Goal: Information Seeking & Learning: Learn about a topic

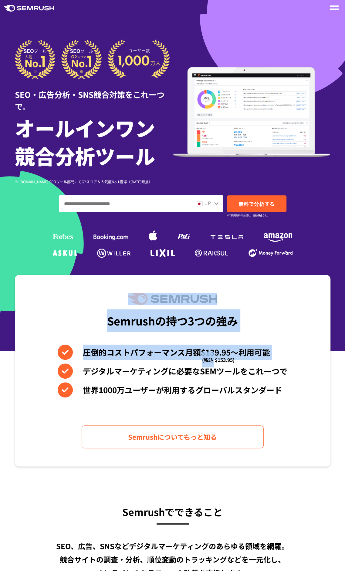
drag, startPoint x: 134, startPoint y: 291, endPoint x: 216, endPoint y: 364, distance: 109.7
click at [216, 364] on div "Semrushの持つ3つの強み 圧倒的コストパフォーマンス月額$139.95〜利用可能 (税込 $153.95) デジタルマーケティングに必要なSEMツールを…" at bounding box center [173, 370] width 316 height 192
click at [216, 364] on li "デジタルマーケティングに必要なSEMツールをこれ一つで" at bounding box center [173, 370] width 230 height 15
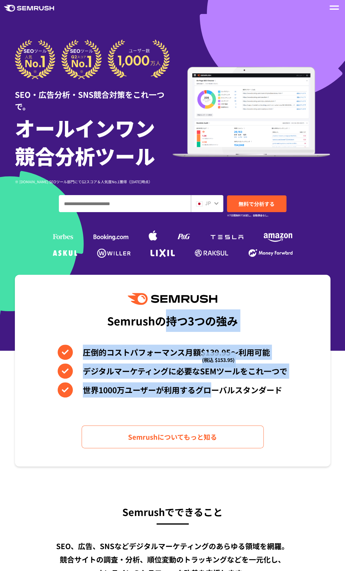
drag, startPoint x: 215, startPoint y: 379, endPoint x: 162, endPoint y: 331, distance: 71.4
click at [162, 331] on div "Semrushの持つ3つの強み 圧倒的コストパフォーマンス月額$139.95〜利用可能 (税込 $153.95) デジタルマーケティングに必要なSEMツールを…" at bounding box center [173, 370] width 316 height 192
click at [161, 323] on div "Semrushの持つ3つの強み" at bounding box center [172, 320] width 131 height 22
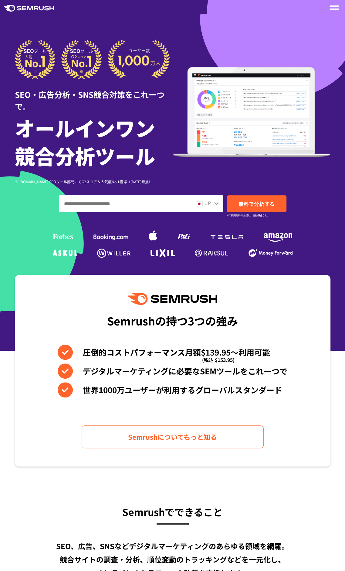
scroll to position [121, 0]
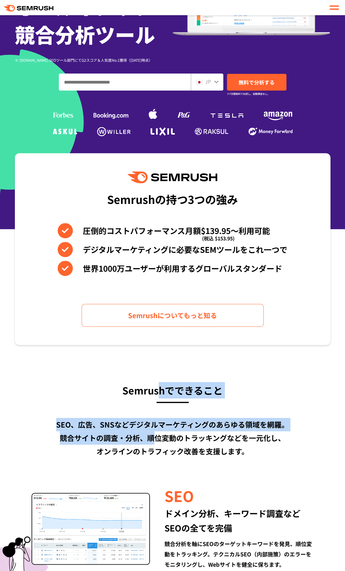
drag, startPoint x: 155, startPoint y: 412, endPoint x: 158, endPoint y: 436, distance: 24.4
click at [158, 436] on div "SEO、広告、SNSなどデジタルマーケティングのあらゆる領域を網羅。 競合サイトの調査・分析、順位変動のトラッキングなどを一元化し、 オンラインのトラフィック…" at bounding box center [173, 437] width 316 height 40
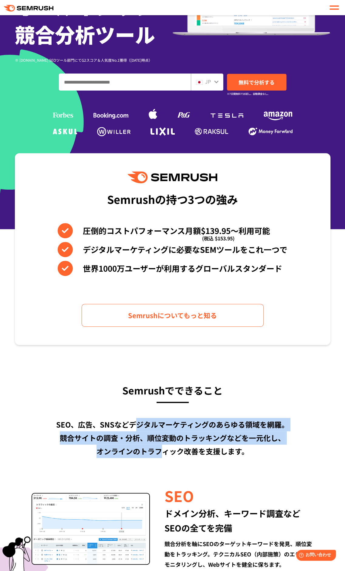
drag, startPoint x: 162, startPoint y: 447, endPoint x: 136, endPoint y: 419, distance: 38.2
click at [136, 419] on div "SEO、広告、SNSなどデジタルマーケティングのあらゆる領域を網羅。 競合サイトの調査・分析、順位変動のトラッキングなどを一元化し、 オンラインのトラフィック…" at bounding box center [173, 437] width 316 height 40
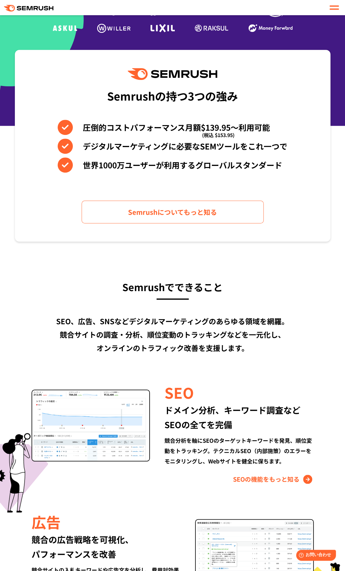
scroll to position [273, 0]
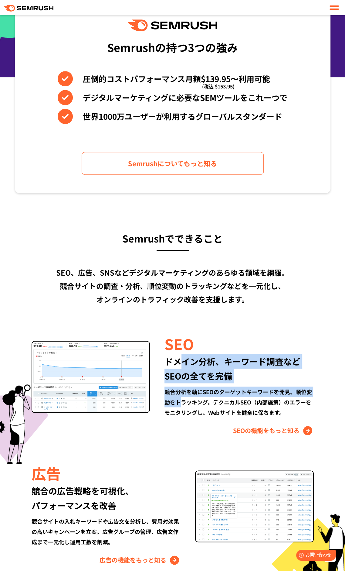
drag, startPoint x: 179, startPoint y: 365, endPoint x: 182, endPoint y: 408, distance: 42.9
click at [182, 407] on div "SEO ドメイン分析、キーワード調査など SEOの全てを完備 競合分析を軸にSEOのターゲットキーワードを発見、順位変動をトラッキング。テクニカルSEO（内部…" at bounding box center [232, 384] width 164 height 102
click at [182, 408] on div "競合分析を軸にSEOのターゲットキーワードを発見、順位変動をトラッキング。テクニカルSEO（内部施策）のエラーをモニタリングし、Webサイトを健全に保ちます。" at bounding box center [239, 401] width 149 height 31
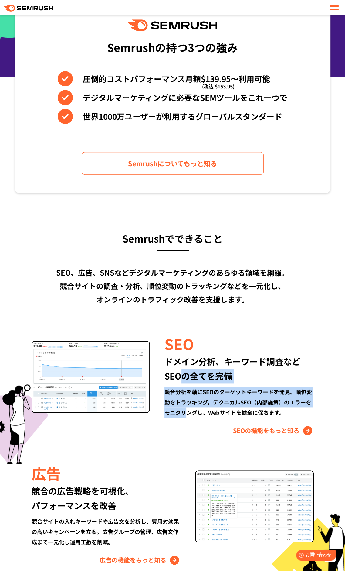
drag, startPoint x: 187, startPoint y: 416, endPoint x: 185, endPoint y: 366, distance: 50.1
click at [185, 366] on div "SEO ドメイン分析、キーワード調査など SEOの全てを完備 競合分析を軸にSEOのターゲットキーワードを発見、順位変動をトラッキング。テクニカルSEO（内部…" at bounding box center [232, 384] width 164 height 102
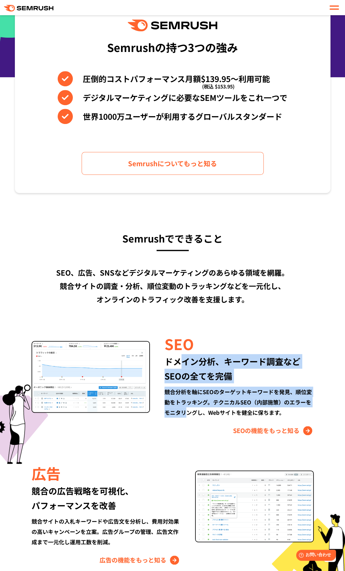
click at [185, 366] on div "ドメイン分析、キーワード調査など SEOの全てを完備" at bounding box center [239, 368] width 149 height 29
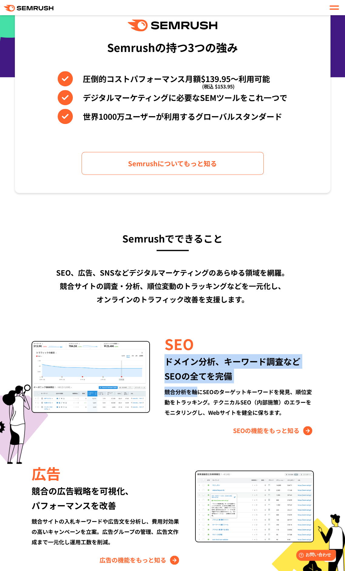
drag, startPoint x: 186, startPoint y: 371, endPoint x: 189, endPoint y: 407, distance: 36.3
click at [189, 407] on div "SEO ドメイン分析、キーワード調査など SEOの全てを完備 競合分析を軸にSEOのターゲットキーワードを発見、順位変動をトラッキング。テクニカルSEO（内部…" at bounding box center [232, 384] width 164 height 102
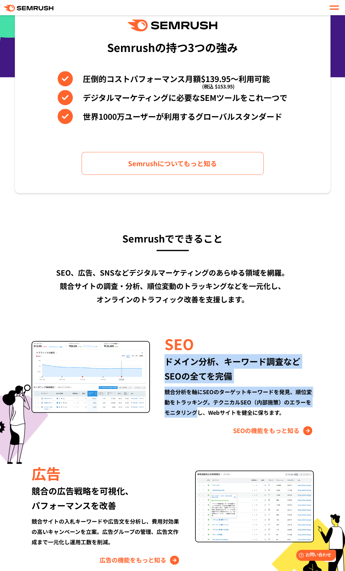
click at [189, 407] on div "競合分析を軸にSEOのターゲットキーワードを発見、順位変動をトラッキング。テクニカルSEO（内部施策）のエラーをモニタリングし、Webサイトを健全に保ちます。" at bounding box center [239, 401] width 149 height 31
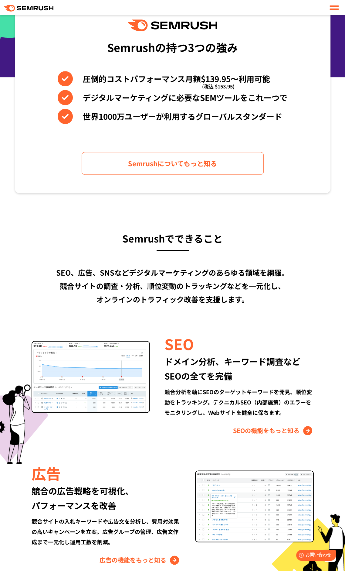
scroll to position [364, 0]
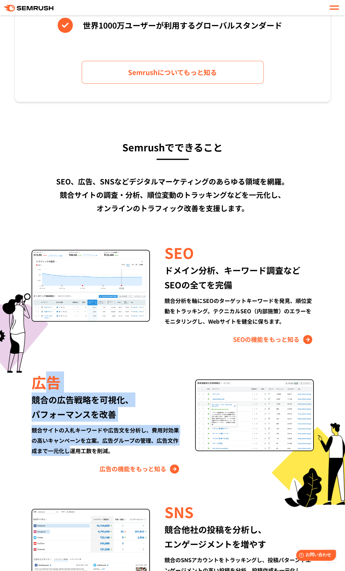
drag, startPoint x: 49, startPoint y: 378, endPoint x: 73, endPoint y: 448, distance: 74.9
click at [73, 448] on div "広告 競合の広告戦略を可視化、 パフォーマンスを改善 競合サイトの入札キーワードや広告文を分析し、費用対効果の高いキャンペーンを立案。広告グループの管理、広告…" at bounding box center [114, 422] width 164 height 102
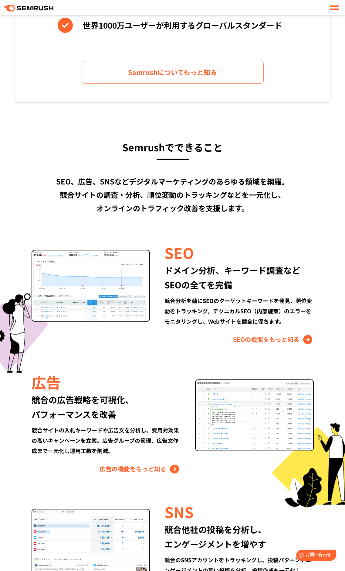
scroll to position [486, 0]
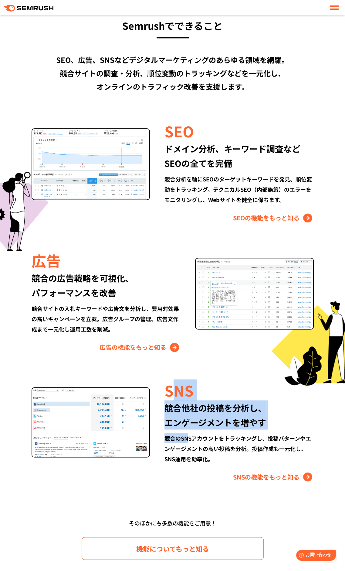
drag, startPoint x: 177, startPoint y: 378, endPoint x: 187, endPoint y: 444, distance: 66.9
click at [187, 444] on div "SNS 競合他社の投稿を分析し、 エンゲージメントを増やす 競合のSNSアカウントをトラッキングし、投稿パターンやエンゲージメントの高い投稿を分析。投稿作成も…" at bounding box center [232, 430] width 164 height 102
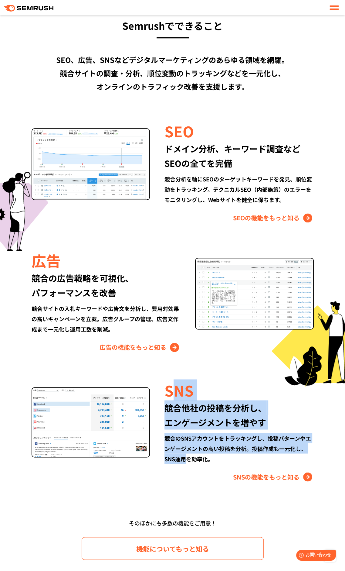
click at [187, 444] on div "競合のSNSアカウントをトラッキングし、投稿パターンやエンゲージメントの高い投稿を分析。投稿作成も一元化し、SNS運用を効率化。" at bounding box center [239, 447] width 149 height 31
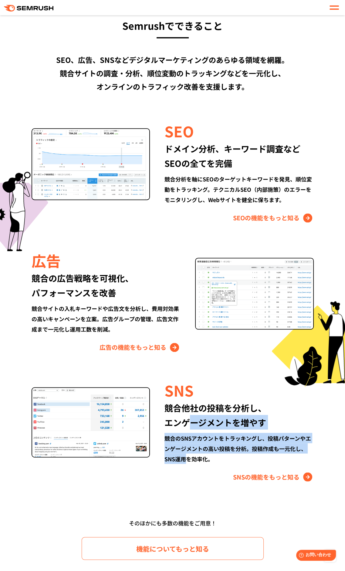
drag, startPoint x: 188, startPoint y: 438, endPoint x: 186, endPoint y: 383, distance: 55.0
click at [186, 389] on div "SNS 競合他社の投稿を分析し、 エンゲージメントを増やす 競合のSNSアカウントをトラッキングし、投稿パターンやエンゲージメントの高い投稿を分析。投稿作成も…" at bounding box center [232, 430] width 164 height 102
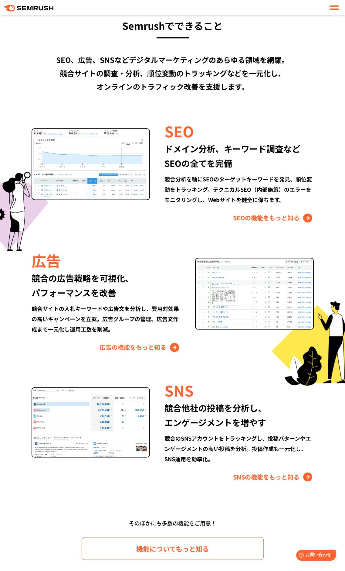
click at [186, 383] on div "SNS" at bounding box center [239, 389] width 149 height 21
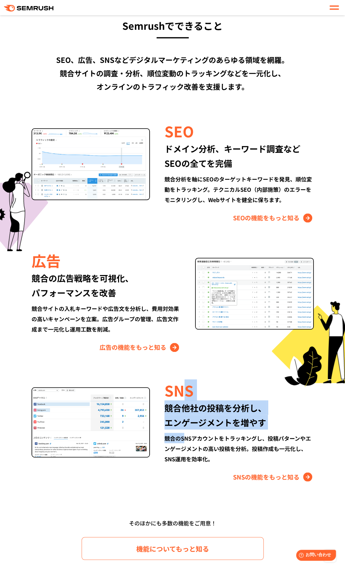
drag, startPoint x: 182, startPoint y: 373, endPoint x: 185, endPoint y: 430, distance: 56.5
click at [185, 430] on div "SNS 競合他社の投稿を分析し、 エンゲージメントを増やす 競合のSNSアカウントをトラッキングし、投稿パターンやエンゲージメントの高い投稿を分析。投稿作成も…" at bounding box center [232, 430] width 164 height 102
click at [185, 432] on div "競合のSNSアカウントをトラッキングし、投稿パターンやエンゲージメントの高い投稿を分析。投稿作成も一元化し、SNS運用を効率化。" at bounding box center [239, 447] width 149 height 31
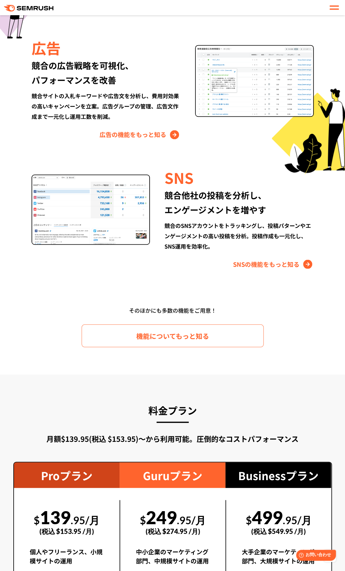
scroll to position [850, 0]
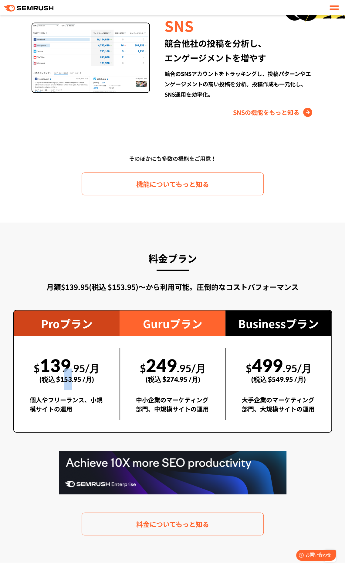
drag, startPoint x: 64, startPoint y: 358, endPoint x: 72, endPoint y: 374, distance: 18.2
click at [71, 374] on div "(税込 $153.95 /月)" at bounding box center [67, 379] width 74 height 22
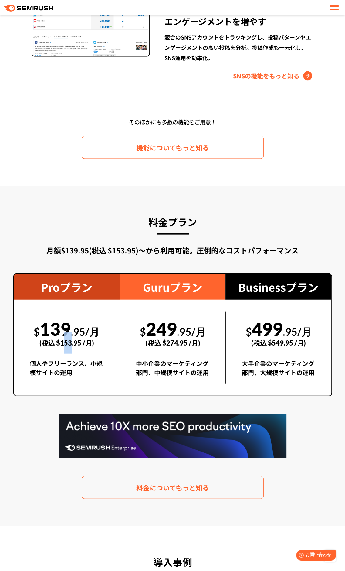
scroll to position [911, 0]
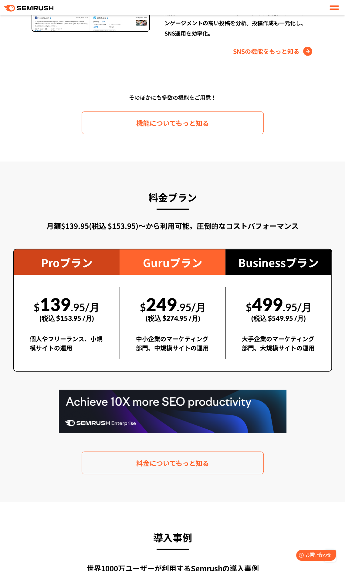
click at [74, 375] on div "料金プラン 月額$139.95(税込 $153.95)〜から利用可能。圧倒的なコストパフォーマンス Proプラン $ 139 .95/月 (税込 $153.9…" at bounding box center [172, 331] width 319 height 285
click at [83, 336] on div "個人やフリーランス、小規模サイトの運用" at bounding box center [67, 346] width 74 height 25
click at [130, 332] on div "$ 249 .95/月 (税込 $274.95 /月) 中小企業のマーケティング部門、中規模サイトの運用" at bounding box center [173, 323] width 106 height 72
drag, startPoint x: 129, startPoint y: 179, endPoint x: 230, endPoint y: 181, distance: 101.1
click at [230, 189] on h3 "料金プラン" at bounding box center [172, 197] width 319 height 16
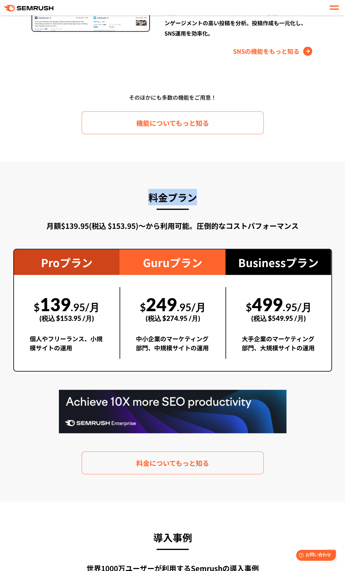
copy h3 "料金プラン"
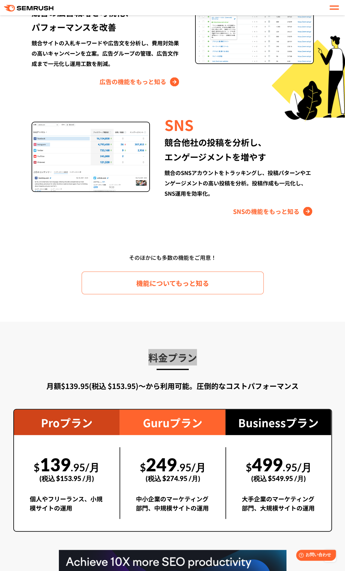
scroll to position [729, 0]
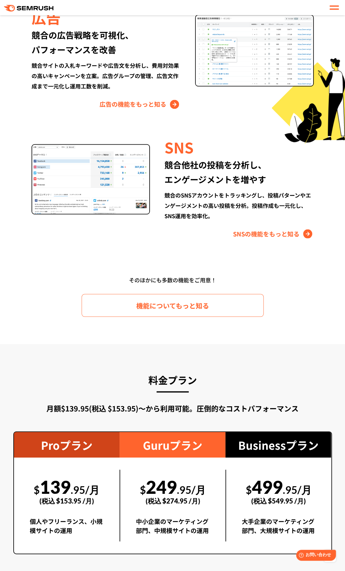
drag, startPoint x: 182, startPoint y: 191, endPoint x: 185, endPoint y: 196, distance: 6.8
click at [184, 195] on div "競合のSNSアカウントをトラッキングし、投稿パターンやエンゲージメントの高い投稿を分析。投稿作成も一元化し、SNS運用を効率化。" at bounding box center [239, 204] width 149 height 31
click at [190, 209] on div "SNS 競合他社の投稿を分析し、 エンゲージメントを増やす 競合のSNSアカウントをトラッキングし、投稿パターンやエンゲージメントの高い投稿を分析。投稿作成も…" at bounding box center [232, 187] width 164 height 102
